Goal: Navigation & Orientation: Understand site structure

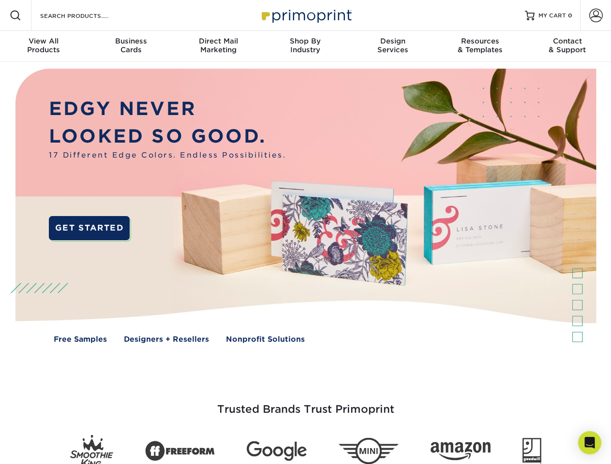
click at [305, 232] on img at bounding box center [305, 213] width 604 height 302
click at [15, 15] on span at bounding box center [16, 16] width 12 height 12
click at [595, 15] on span at bounding box center [596, 16] width 14 height 14
click at [44, 46] on div "View All Products" at bounding box center [43, 45] width 87 height 17
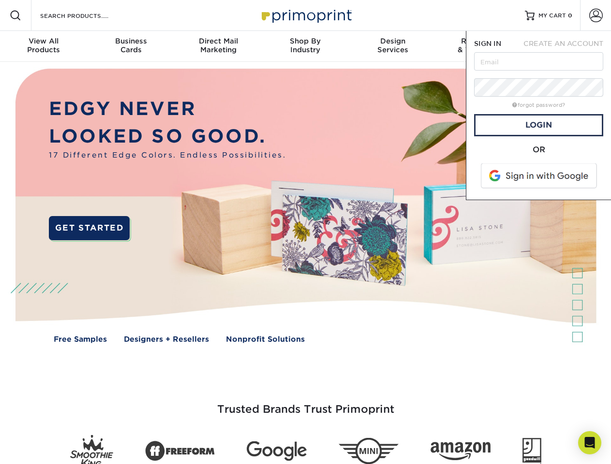
click at [131, 46] on div "Business Cards" at bounding box center [130, 45] width 87 height 17
click at [218, 46] on div "Direct Mail Marketing" at bounding box center [218, 45] width 87 height 17
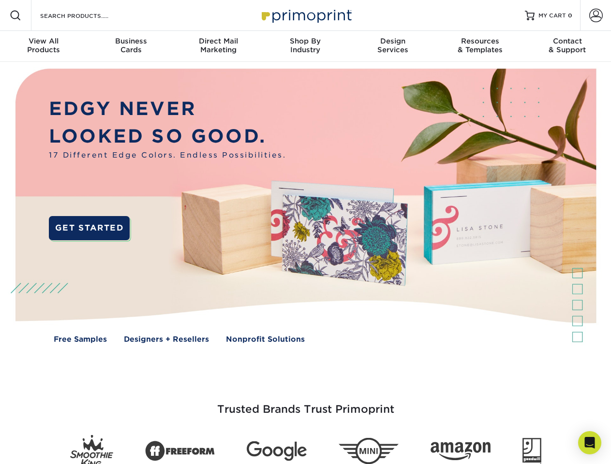
click at [305, 46] on div "Shop By Industry" at bounding box center [305, 45] width 87 height 17
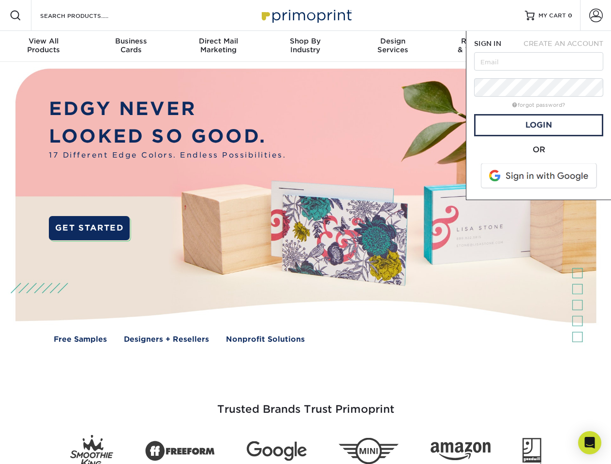
click at [393, 46] on div "Design Services" at bounding box center [392, 45] width 87 height 17
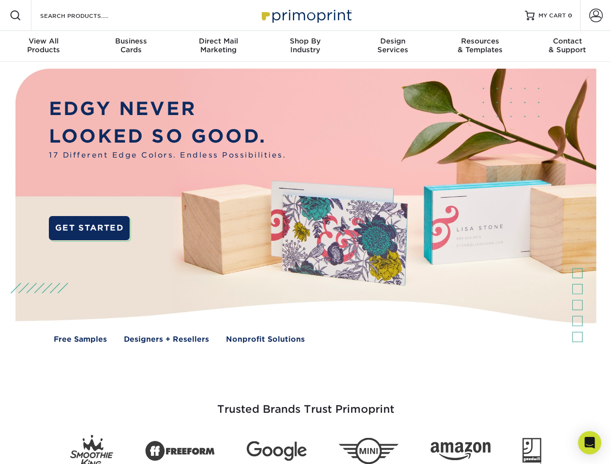
click at [480, 46] on span "SIGN IN" at bounding box center [487, 44] width 27 height 8
click at [567, 46] on div "Contact & Support" at bounding box center [567, 45] width 87 height 17
